Goal: Information Seeking & Learning: Understand process/instructions

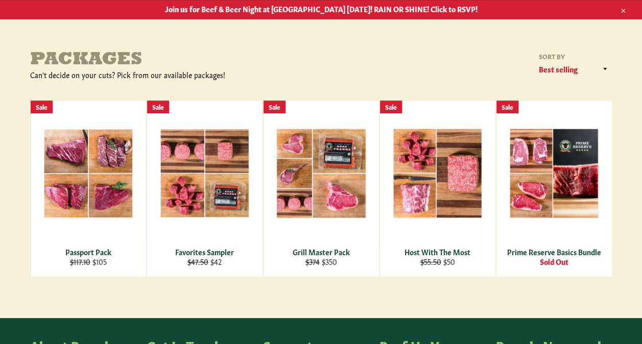
scroll to position [134, 0]
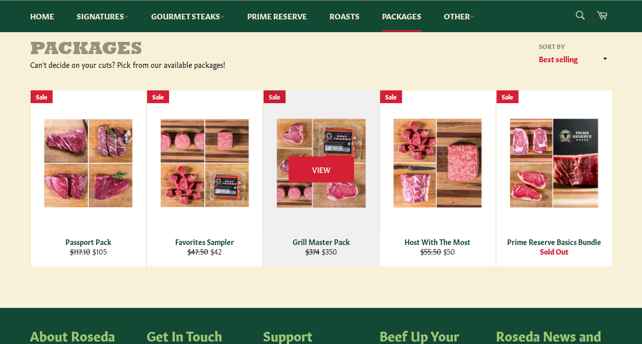
click at [334, 218] on div "View" at bounding box center [320, 178] width 115 height 176
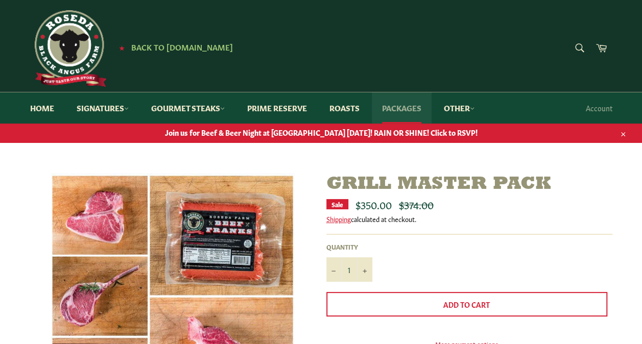
click at [412, 112] on link "Packages" at bounding box center [402, 107] width 60 height 31
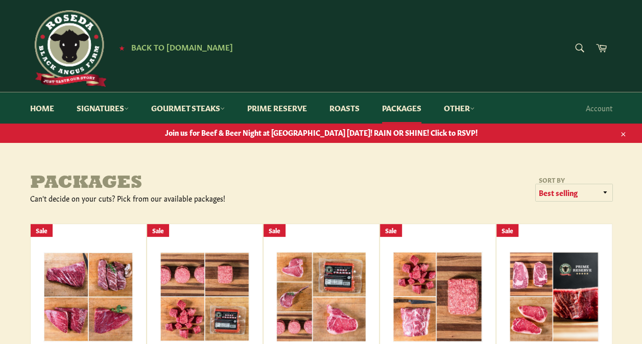
click at [601, 190] on select "Featured Best selling Alphabetically, A-Z Alphabetically, Z-A Price, low to hig…" at bounding box center [573, 192] width 77 height 17
select select "price-descending"
click at [535, 184] on select "Featured Best selling Alphabetically, A-Z Alphabetically, Z-A Price, low to hig…" at bounding box center [573, 192] width 77 height 17
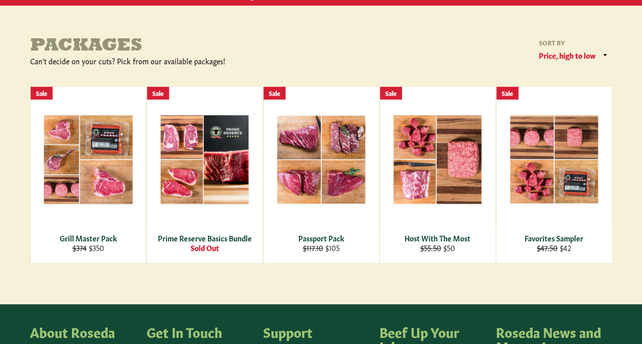
scroll to position [143, 0]
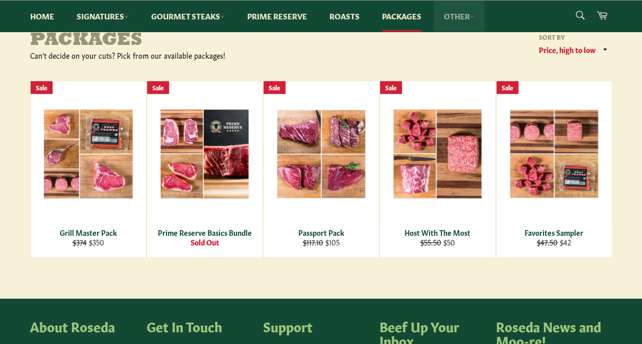
click at [466, 15] on link "Other" at bounding box center [458, 16] width 51 height 31
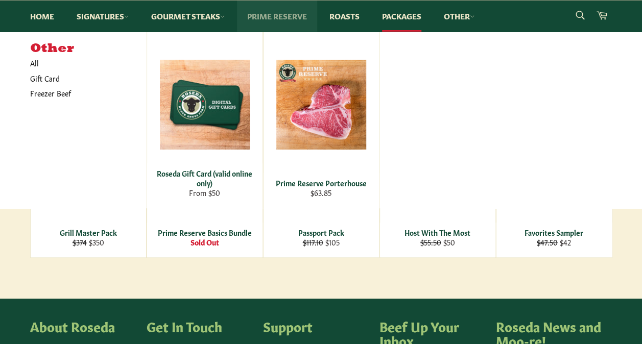
click at [287, 17] on link "Prime Reserve" at bounding box center [277, 16] width 80 height 31
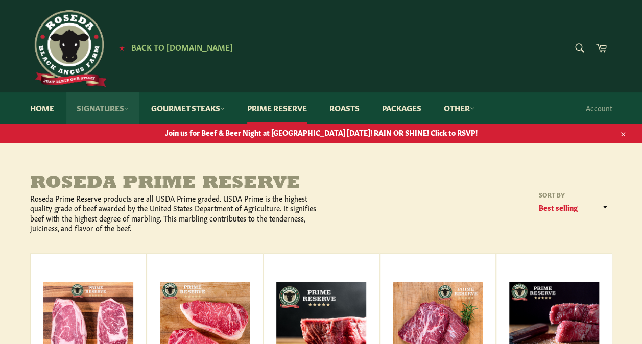
click at [103, 107] on link "Signatures" at bounding box center [102, 107] width 72 height 31
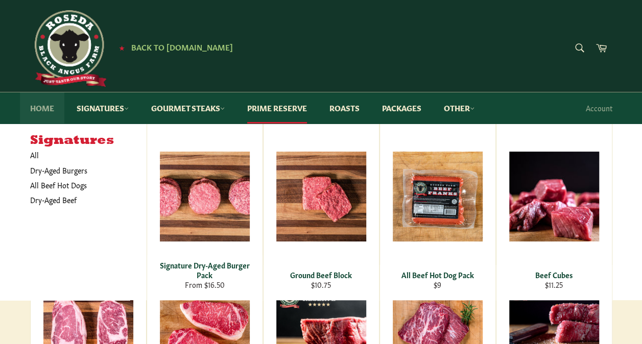
click at [42, 110] on link "Home" at bounding box center [42, 107] width 44 height 31
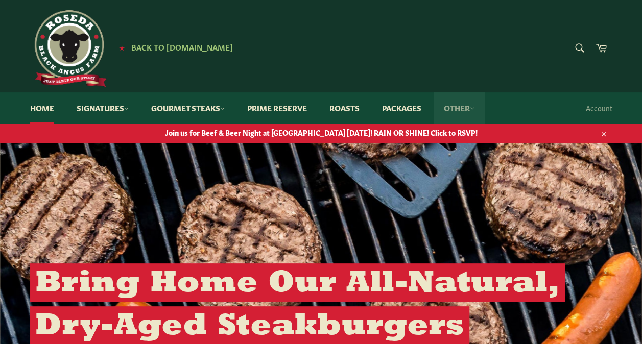
click at [461, 105] on link "Other" at bounding box center [458, 107] width 51 height 31
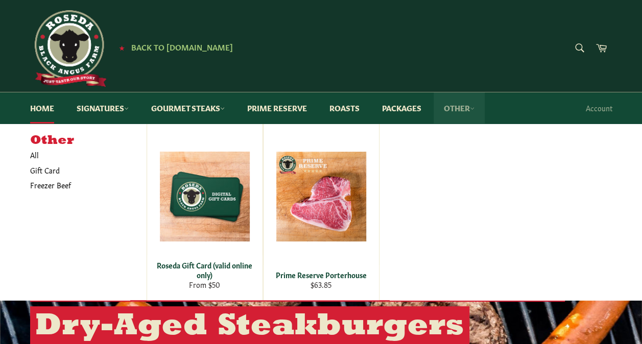
click at [461, 105] on link "Other" at bounding box center [458, 107] width 51 height 31
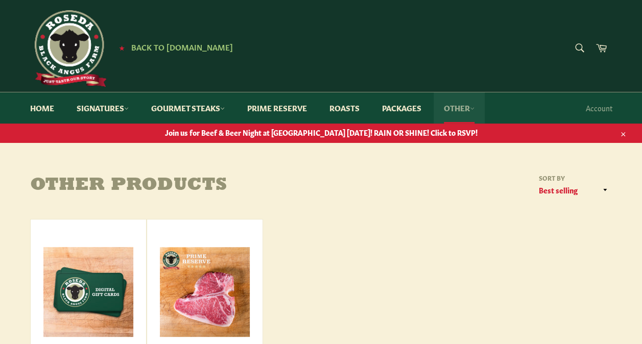
click at [455, 114] on link "Other" at bounding box center [458, 107] width 51 height 31
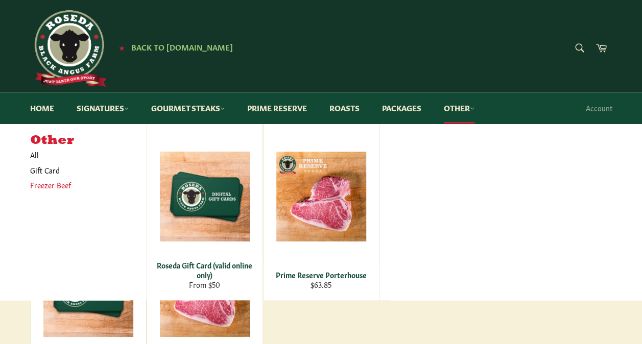
click at [59, 186] on link "Freezer Beef" at bounding box center [80, 185] width 111 height 15
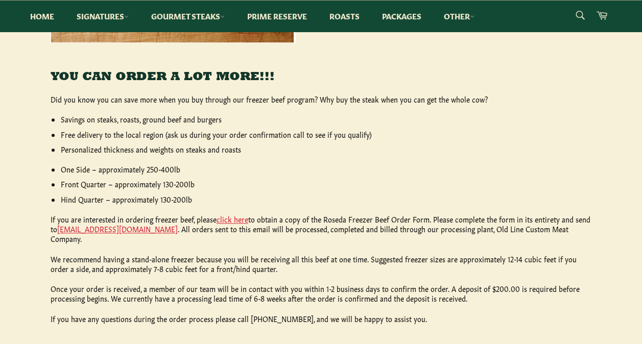
scroll to position [449, 0]
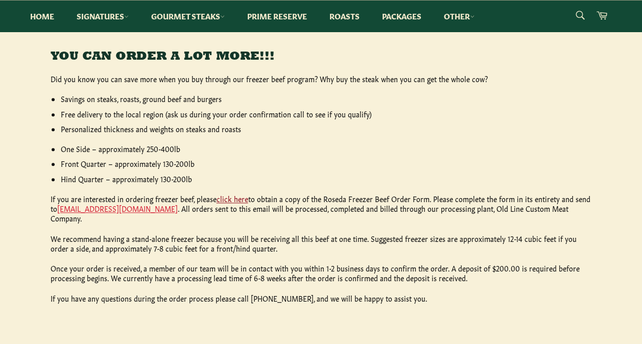
click at [229, 202] on link "click here" at bounding box center [232, 198] width 32 height 10
